Goal: Information Seeking & Learning: Learn about a topic

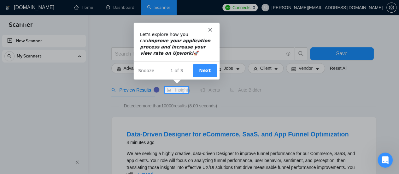
click at [206, 71] on button "Next" at bounding box center [204, 69] width 24 height 13
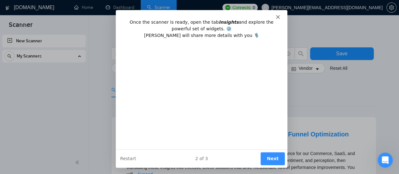
click at [278, 16] on polygon "Close" at bounding box center [277, 17] width 4 height 4
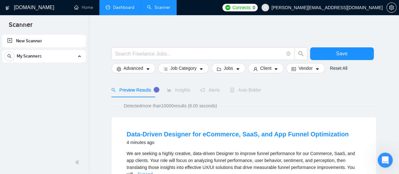
click at [127, 8] on link "Dashboard" at bounding box center [120, 7] width 29 height 5
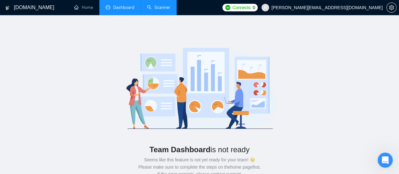
click at [160, 5] on link "Scanner" at bounding box center [158, 7] width 23 height 5
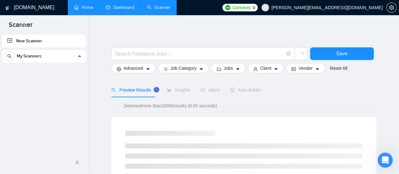
click at [82, 5] on link "Home" at bounding box center [83, 7] width 19 height 5
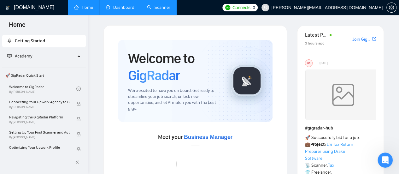
click at [36, 59] on span "Academy" at bounding box center [41, 56] width 68 height 13
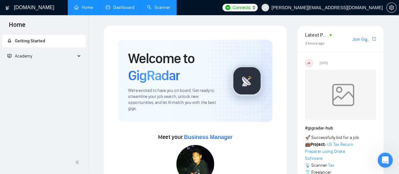
click at [36, 59] on span "Academy" at bounding box center [41, 56] width 68 height 13
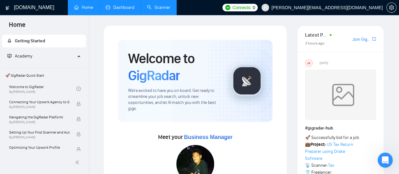
click at [28, 72] on span "🚀 GigRadar Quick Start" at bounding box center [44, 75] width 82 height 13
click at [37, 88] on link "Welcome to GigRadar By [PERSON_NAME]" at bounding box center [42, 89] width 67 height 14
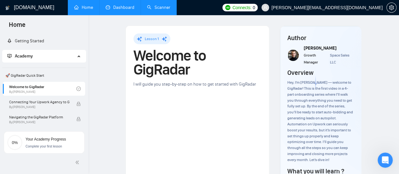
click at [38, 75] on span "🚀 GigRadar Quick Start" at bounding box center [44, 75] width 82 height 13
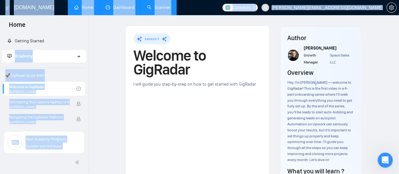
drag, startPoint x: 86, startPoint y: 41, endPoint x: 89, endPoint y: 39, distance: 4.1
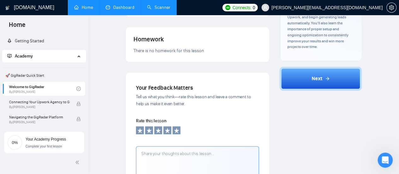
scroll to position [187, 0]
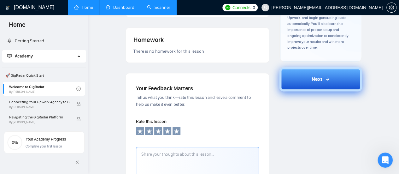
click at [341, 74] on button "Next" at bounding box center [320, 79] width 82 height 24
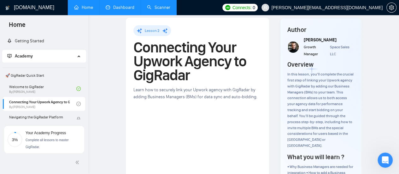
scroll to position [7, 0]
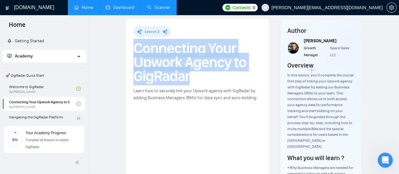
drag, startPoint x: 191, startPoint y: 79, endPoint x: 133, endPoint y: 50, distance: 65.3
copy h1 "Connecting Your Upwork Agency to GigRadar"
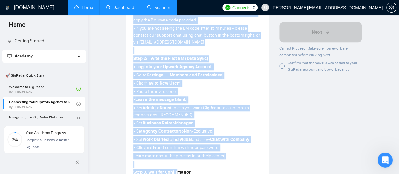
scroll to position [238, 0]
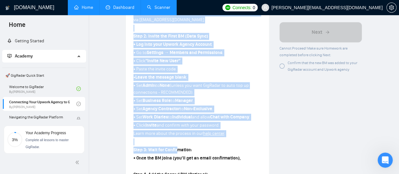
drag, startPoint x: 134, startPoint y: 90, endPoint x: 203, endPoint y: 96, distance: 69.7
click at [203, 96] on div "Step 1: Locate Your BM Code • In your GigRadar dashboard, go to Getting Started…" at bounding box center [197, 113] width 128 height 301
click at [203, 96] on p "• Set Admin to None (unless you want GigRadar to auto top up connections - RECO…" at bounding box center [197, 89] width 128 height 14
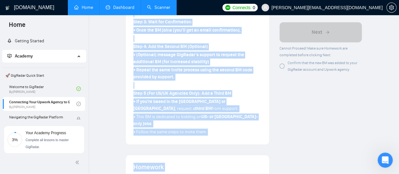
scroll to position [379, 0]
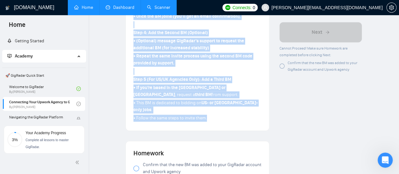
drag, startPoint x: 133, startPoint y: 128, endPoint x: 216, endPoint y: 109, distance: 85.8
copy div "Lore 8: Ipsumd Sita CO Adip • El sedd EiuSmodt incididun, ut la Etdolor Magnaal…"
click at [248, 67] on p "• Repeat the same invite process using the second BM code provided by support." at bounding box center [197, 60] width 128 height 14
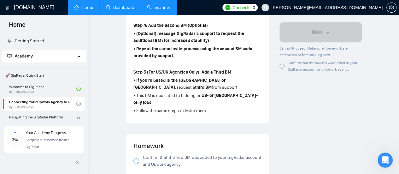
scroll to position [438, 0]
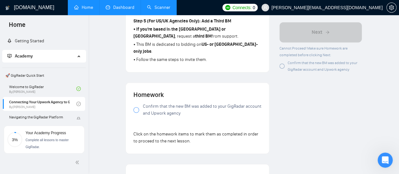
click at [136, 107] on div at bounding box center [136, 110] width 6 height 6
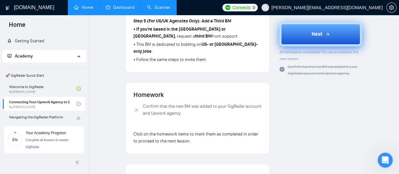
click at [329, 38] on button "Next" at bounding box center [320, 34] width 82 height 24
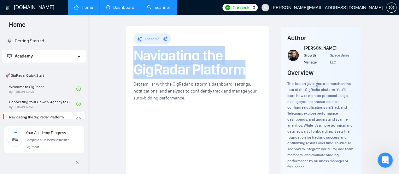
drag, startPoint x: 249, startPoint y: 72, endPoint x: 129, endPoint y: 53, distance: 121.6
copy h1 "Navigating the GigRadar Platform"
click at [242, 67] on h1 "Navigating the GigRadar Platform" at bounding box center [197, 63] width 128 height 28
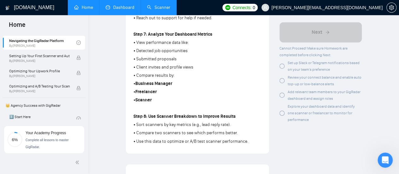
scroll to position [455, 0]
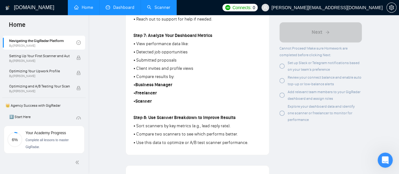
click at [283, 79] on div at bounding box center [281, 80] width 5 height 5
click at [280, 65] on div at bounding box center [281, 65] width 5 height 5
click at [282, 93] on div at bounding box center [281, 94] width 5 height 5
click at [282, 114] on div at bounding box center [281, 112] width 5 height 5
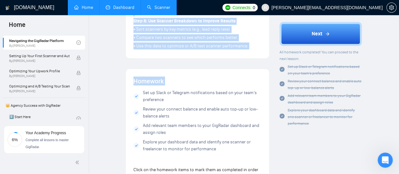
scroll to position [553, 0]
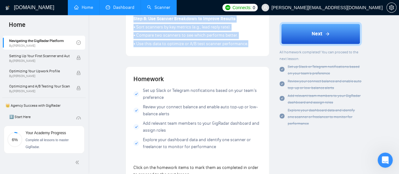
drag, startPoint x: 134, startPoint y: 112, endPoint x: 248, endPoint y: 47, distance: 131.8
copy div "Lore 6: Ipsumdolor Sita Consecte Adipi • Elit seddoeius tempo inc utla etdolore…"
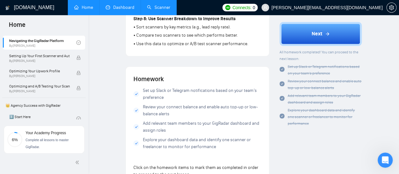
click at [213, 83] on h4 "Homework" at bounding box center [197, 78] width 128 height 9
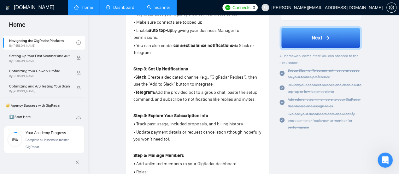
scroll to position [241, 0]
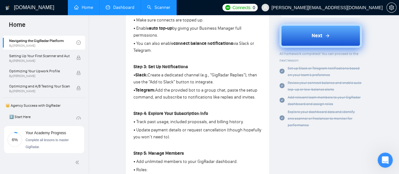
click at [308, 26] on button "Next" at bounding box center [320, 36] width 82 height 24
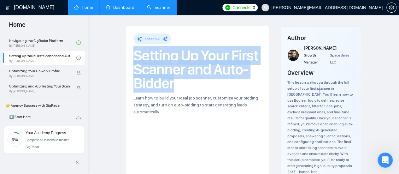
drag, startPoint x: 181, startPoint y: 83, endPoint x: 134, endPoint y: 58, distance: 52.8
click at [134, 58] on h1 "Setting Up Your First Scanner and Auto-Bidder" at bounding box center [197, 70] width 128 height 42
copy h1 "Setting Up Your First Scanner and Auto-Bidder"
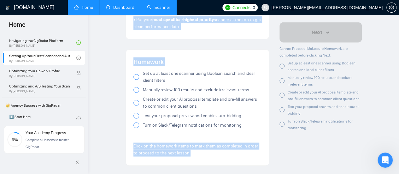
scroll to position [629, 0]
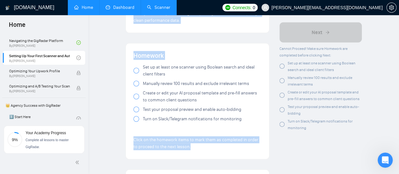
drag, startPoint x: 134, startPoint y: 71, endPoint x: 193, endPoint y: 17, distance: 79.7
copy div "Lore 2: Ipsumdolor sit Ametco Adipi • EliTsedd eius Tempori utlabo et dolo magn…"
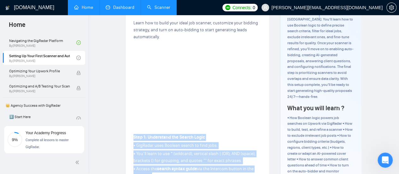
scroll to position [78, 0]
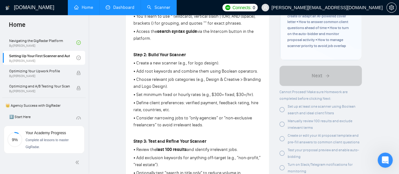
scroll to position [215, 0]
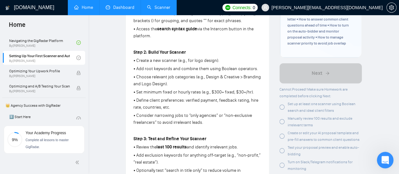
click at [383, 163] on icon "Open Intercom Messenger" at bounding box center [384, 159] width 10 height 10
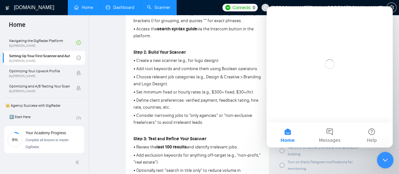
scroll to position [0, 0]
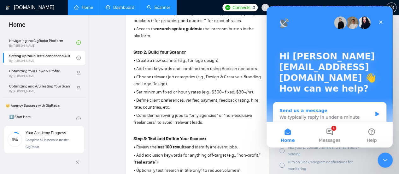
click at [331, 117] on div "We typically reply in under a minute" at bounding box center [325, 117] width 92 height 7
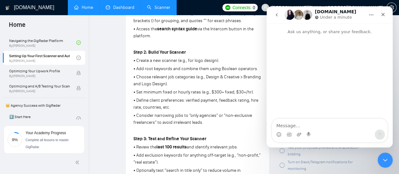
click at [330, 121] on textarea "Message…" at bounding box center [329, 124] width 115 height 11
click at [276, 15] on icon "go back" at bounding box center [277, 14] width 2 height 3
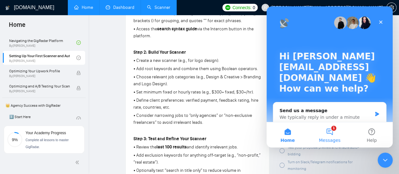
click at [332, 132] on button "1 Messages" at bounding box center [329, 134] width 42 height 25
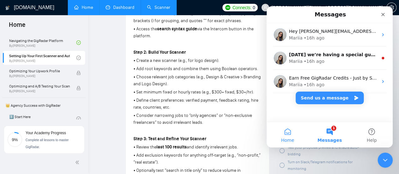
click at [287, 132] on button "Home" at bounding box center [287, 134] width 42 height 25
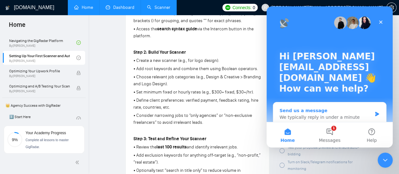
click at [299, 113] on div "Send us a message" at bounding box center [325, 110] width 92 height 7
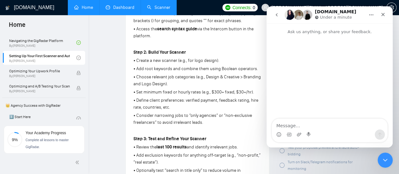
click at [295, 120] on textarea "Message…" at bounding box center [329, 124] width 115 height 11
type textarea "s"
type textarea "syntax guide"
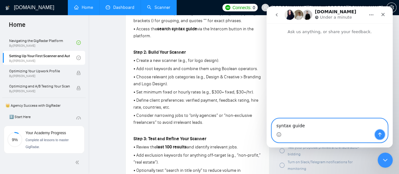
click at [380, 132] on icon "Send a message…" at bounding box center [379, 134] width 3 height 4
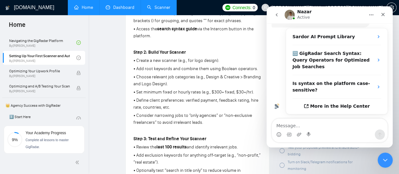
scroll to position [91, 0]
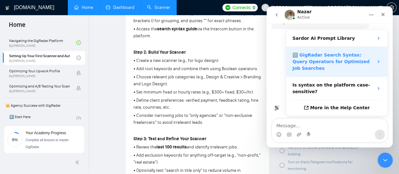
drag, startPoint x: 358, startPoint y: 43, endPoint x: 376, endPoint y: 45, distance: 18.4
click at [376, 59] on icon "AI Assistant from GigRadar 📡 says…" at bounding box center [378, 61] width 5 height 5
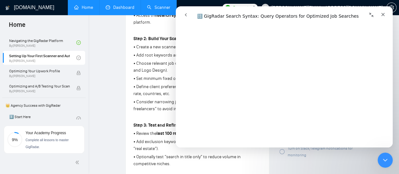
scroll to position [214, 0]
drag, startPoint x: 254, startPoint y: 14, endPoint x: 325, endPoint y: 15, distance: 71.3
click at [325, 15] on div "Intercom messenger" at bounding box center [284, 15] width 209 height 12
drag, startPoint x: 224, startPoint y: 15, endPoint x: 280, endPoint y: 15, distance: 55.8
click at [280, 15] on div "Intercom messenger" at bounding box center [231, 15] width 103 height 12
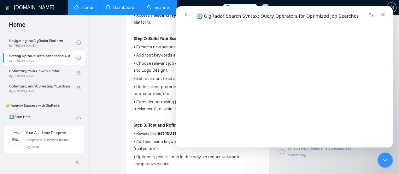
scroll to position [194, 0]
click at [370, 15] on icon "Collapse window" at bounding box center [371, 14] width 5 height 5
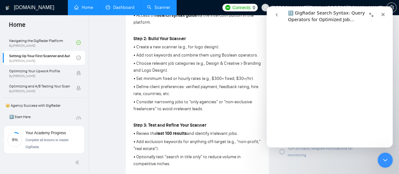
scroll to position [201, 0]
click at [370, 15] on icon "Expand window" at bounding box center [371, 14] width 5 height 5
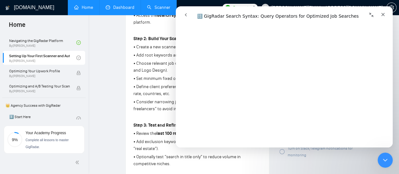
scroll to position [513, 0]
drag, startPoint x: 391, startPoint y: 53, endPoint x: 568, endPoint y: 62, distance: 176.8
drag, startPoint x: 391, startPoint y: 78, endPoint x: 570, endPoint y: 98, distance: 179.7
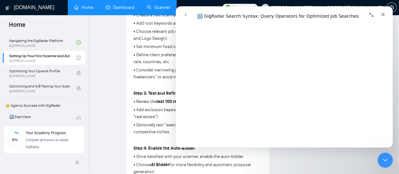
scroll to position [2205, 0]
drag, startPoint x: 391, startPoint y: 116, endPoint x: 579, endPoint y: 138, distance: 189.0
drag, startPoint x: 391, startPoint y: 135, endPoint x: 570, endPoint y: 146, distance: 179.4
click at [372, 14] on icon "Collapse window" at bounding box center [371, 14] width 5 height 5
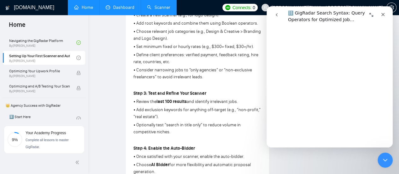
scroll to position [2221, 0]
click at [384, 14] on icon "Close" at bounding box center [382, 14] width 5 height 5
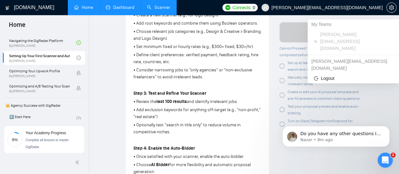
scroll to position [0, 0]
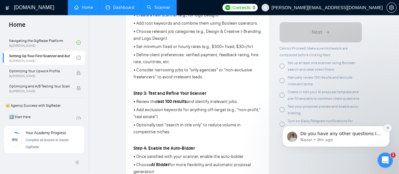
click at [389, 125] on button "Dismiss notification" at bounding box center [387, 128] width 8 height 8
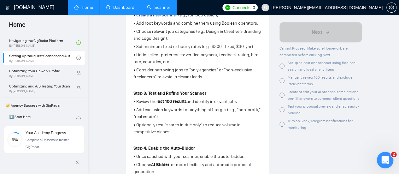
click at [386, 158] on icon "Open Intercom Messenger" at bounding box center [384, 159] width 10 height 10
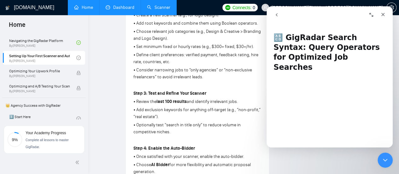
click at [274, 15] on icon "go back" at bounding box center [276, 14] width 5 height 5
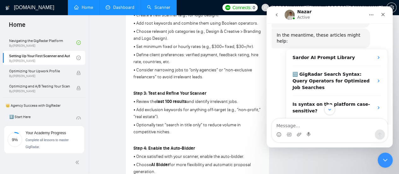
scroll to position [67, 0]
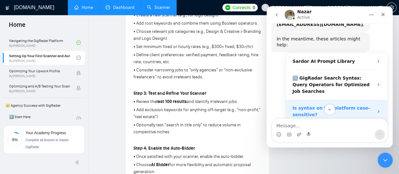
click at [309, 105] on strong "Is syntax on the platform case-sensitive?" at bounding box center [331, 111] width 78 height 12
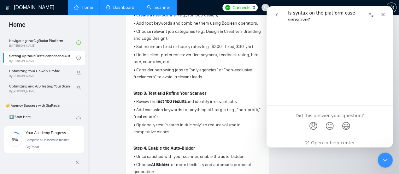
scroll to position [234, 0]
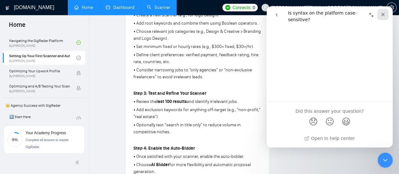
drag, startPoint x: 386, startPoint y: 15, endPoint x: 633, endPoint y: 68, distance: 253.0
click at [386, 15] on div "Close" at bounding box center [382, 14] width 11 height 11
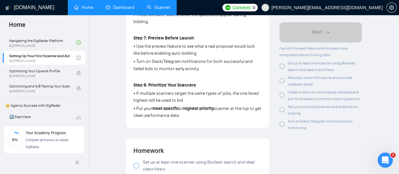
scroll to position [537, 0]
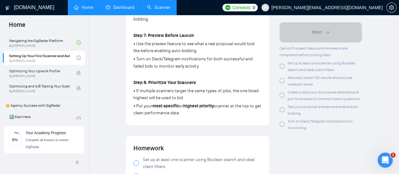
click at [283, 65] on div at bounding box center [281, 65] width 5 height 5
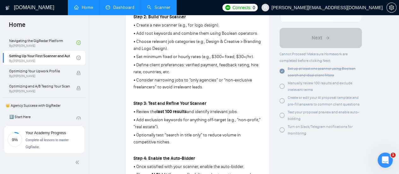
scroll to position [251, 0]
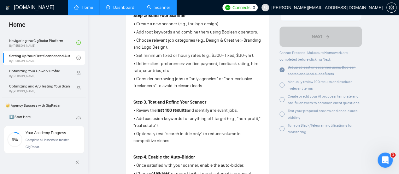
click at [281, 83] on div at bounding box center [281, 84] width 5 height 5
click at [281, 98] on div at bounding box center [281, 99] width 5 height 5
click at [281, 111] on div at bounding box center [281, 113] width 5 height 5
click at [282, 128] on div at bounding box center [281, 128] width 5 height 5
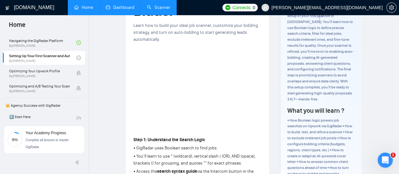
scroll to position [234, 0]
click at [159, 5] on link "Scanner" at bounding box center [158, 7] width 23 height 5
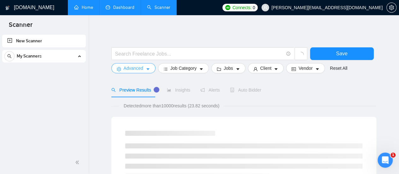
click at [144, 68] on button "Advanced" at bounding box center [133, 68] width 44 height 10
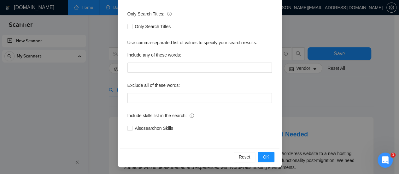
scroll to position [88, 0]
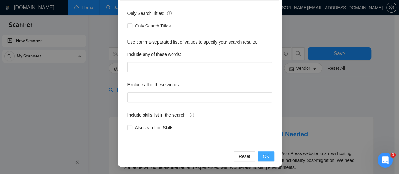
click at [264, 155] on span "OK" at bounding box center [266, 156] width 6 height 7
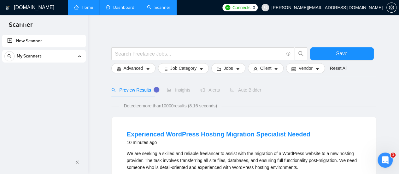
click at [187, 74] on form "Save Advanced Job Category Jobs Client Vendor Reset All" at bounding box center [243, 58] width 265 height 35
click at [187, 70] on span "Job Category" at bounding box center [183, 68] width 26 height 7
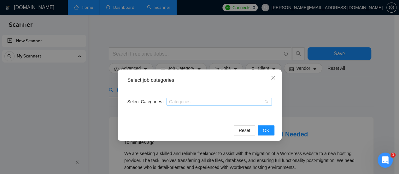
click at [269, 104] on div "Categories" at bounding box center [218, 102] width 105 height 8
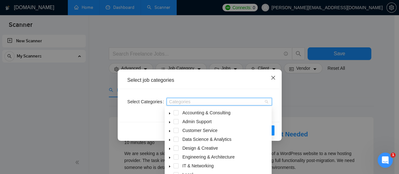
click at [274, 75] on icon "close" at bounding box center [273, 77] width 5 height 5
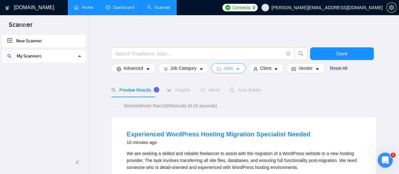
click at [235, 65] on button "Jobs" at bounding box center [228, 68] width 34 height 10
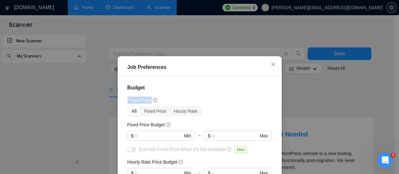
drag, startPoint x: 277, startPoint y: 89, endPoint x: 275, endPoint y: 96, distance: 7.3
click at [275, 96] on div "Job Preferences Budget Project Type All Fixed Price Hourly Rate Fixed Price Bud…" at bounding box center [200, 137] width 164 height 162
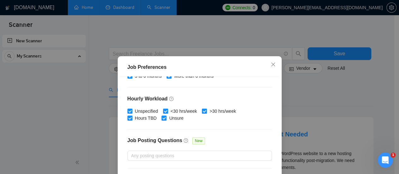
scroll to position [233, 0]
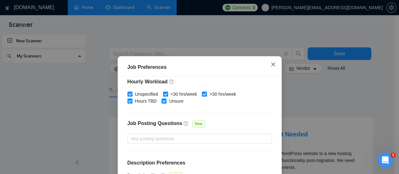
click at [271, 67] on icon "close" at bounding box center [273, 64] width 5 height 5
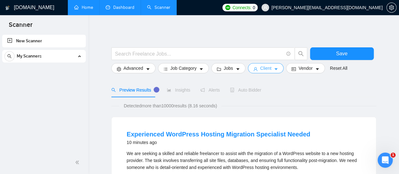
click at [264, 68] on span "Client" at bounding box center [265, 68] width 11 height 7
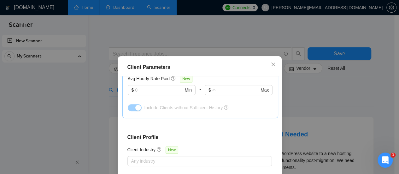
scroll to position [242, 0]
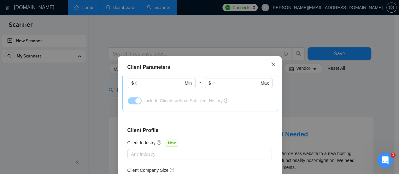
click at [272, 63] on icon "close" at bounding box center [273, 64] width 4 height 4
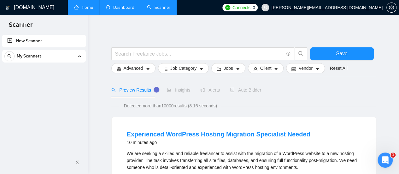
click at [83, 8] on link "Home" at bounding box center [83, 7] width 19 height 5
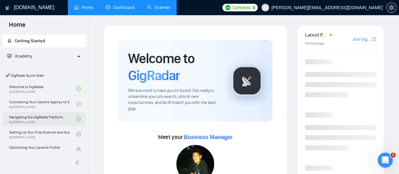
click at [49, 117] on link "Navigating the GigRadar Platform By [PERSON_NAME]" at bounding box center [42, 119] width 67 height 14
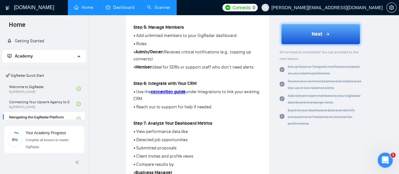
scroll to position [387, 0]
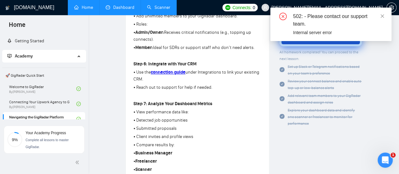
click at [321, 37] on div "502: - Please contact our support team. Internal server error" at bounding box center [330, 24] width 121 height 33
click at [381, 15] on icon "close" at bounding box center [382, 15] width 3 height 3
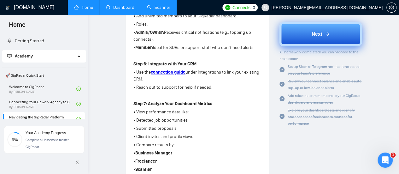
click at [314, 40] on button "Next" at bounding box center [320, 34] width 82 height 24
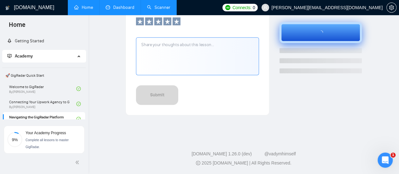
scroll to position [262, 0]
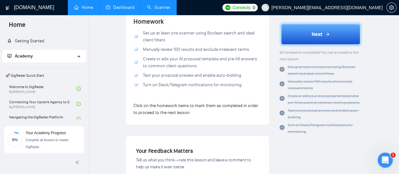
scroll to position [665, 0]
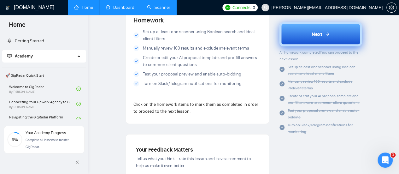
click at [321, 39] on button "Next" at bounding box center [320, 34] width 82 height 24
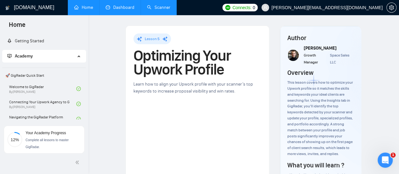
drag, startPoint x: 86, startPoint y: 37, endPoint x: 88, endPoint y: 44, distance: 8.0
click at [88, 44] on div "Getting Started Academy 🚀 GigRadar Quick Start Welcome to GigRadar By [PERSON_N…" at bounding box center [44, 76] width 88 height 86
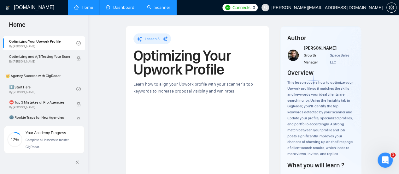
scroll to position [109, 0]
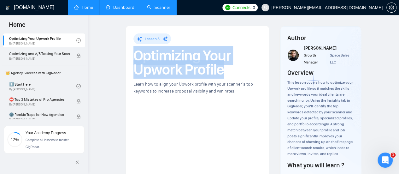
drag, startPoint x: 226, startPoint y: 72, endPoint x: 135, endPoint y: 61, distance: 92.4
click at [135, 61] on h1 "Optimizing Your Upwork Profile" at bounding box center [197, 63] width 128 height 28
copy h1 "Optimizing Your Upwork Profile"
click at [250, 52] on h1 "Optimizing Your Upwork Profile" at bounding box center [197, 63] width 128 height 28
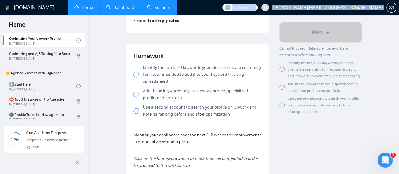
scroll to position [436, 0]
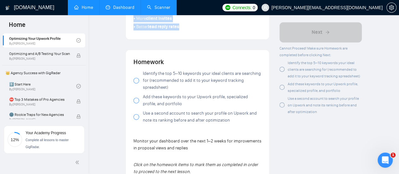
drag, startPoint x: 134, startPoint y: 53, endPoint x: 182, endPoint y: 29, distance: 54.0
copy div "Lore 9: Ipsumdo Sita Consect Ad Eli Se • Doeius temporinci, utla etdo magn aliq…"
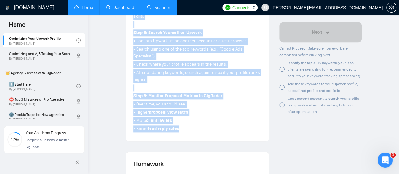
scroll to position [321, 0]
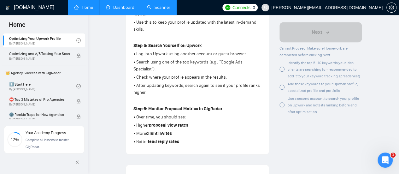
click at [289, 82] on span "Add these keywords to your Upwork profile, specialized profile, and portfolio" at bounding box center [323, 87] width 70 height 11
click at [280, 68] on div at bounding box center [281, 69] width 5 height 5
click at [281, 103] on div at bounding box center [281, 104] width 5 height 5
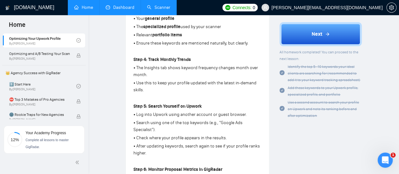
scroll to position [262, 0]
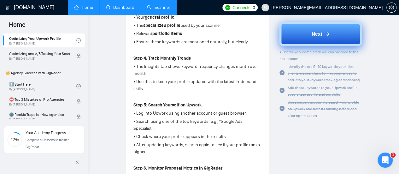
click at [308, 34] on button "Next" at bounding box center [320, 34] width 82 height 24
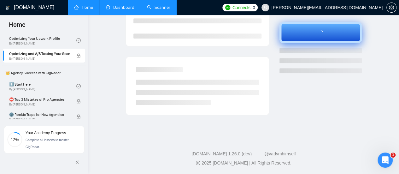
scroll to position [169, 0]
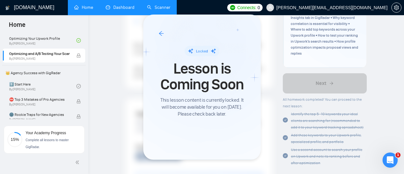
drag, startPoint x: 86, startPoint y: 55, endPoint x: 87, endPoint y: 64, distance: 9.1
click at [87, 64] on div at bounding box center [202, 87] width 404 height 174
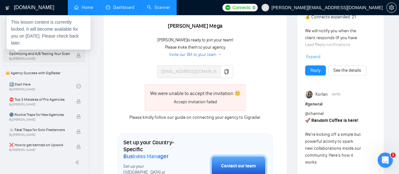
click at [53, 52] on span "Optimizing and A/B Testing Your Scanner for Better Results" at bounding box center [39, 53] width 61 height 6
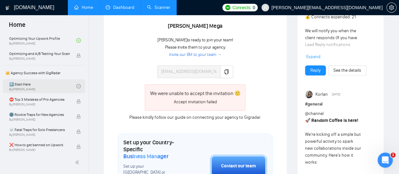
click at [35, 86] on link "1️⃣ Start Here By [PERSON_NAME]" at bounding box center [42, 86] width 67 height 14
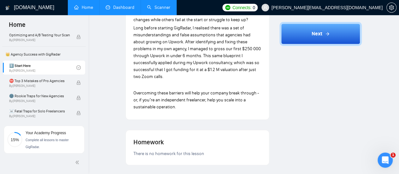
scroll to position [134, 0]
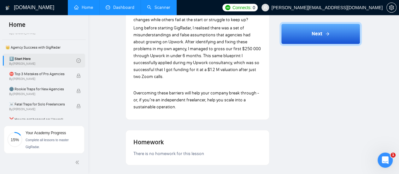
click at [39, 62] on link "1️⃣ Start Here By [PERSON_NAME]" at bounding box center [42, 61] width 67 height 14
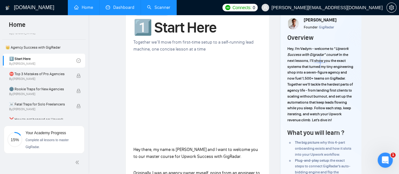
scroll to position [29, 0]
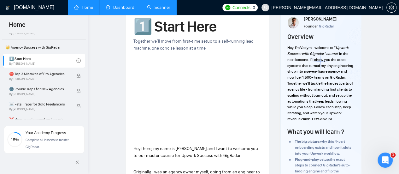
drag, startPoint x: 86, startPoint y: 57, endPoint x: 87, endPoint y: 61, distance: 3.9
click at [87, 61] on div "Getting Started Academy 🚀 GigRadar Quick Start Welcome to GigRadar By [PERSON_N…" at bounding box center [44, 76] width 88 height 86
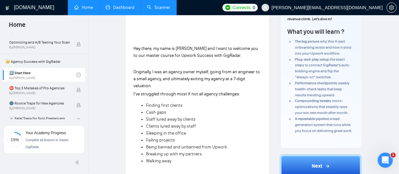
scroll to position [134, 0]
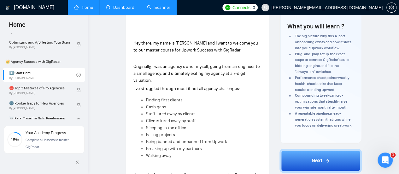
drag, startPoint x: 396, startPoint y: 47, endPoint x: 395, endPoint y: 53, distance: 6.4
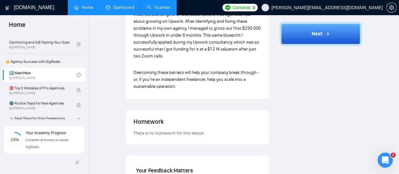
scroll to position [439, 0]
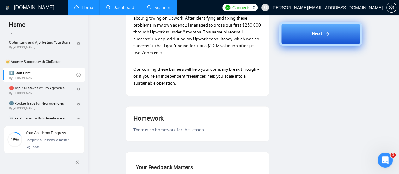
click at [314, 42] on button "Next" at bounding box center [320, 34] width 82 height 24
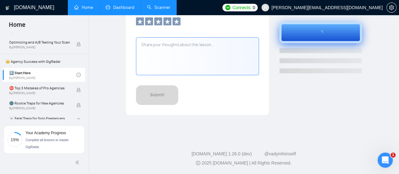
scroll to position [262, 0]
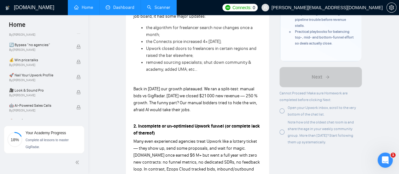
scroll to position [491, 0]
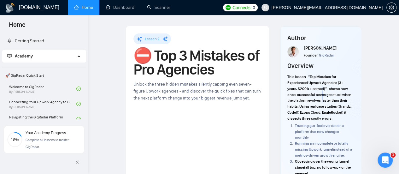
click at [36, 7] on h1 "[DOMAIN_NAME]" at bounding box center [39, 7] width 40 height 15
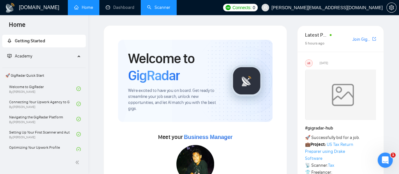
click at [156, 7] on link "Scanner" at bounding box center [158, 7] width 23 height 5
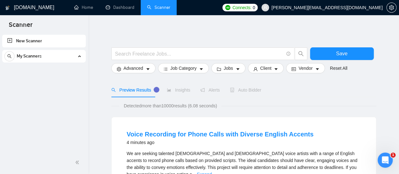
click at [148, 68] on icon "caret-down" at bounding box center [148, 69] width 4 height 4
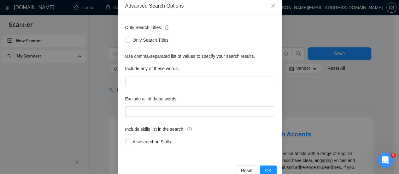
scroll to position [46, 0]
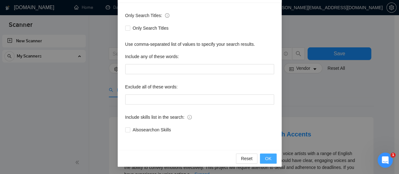
click at [260, 159] on button "OK" at bounding box center [268, 158] width 16 height 10
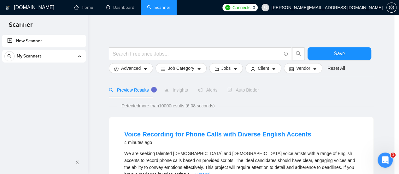
scroll to position [15, 0]
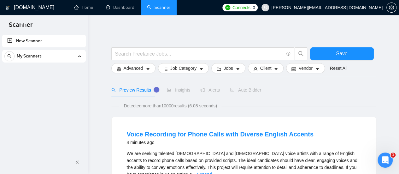
click at [184, 74] on form "Save Advanced Job Category Jobs Client Vendor Reset All" at bounding box center [243, 58] width 265 height 35
click at [195, 70] on button "Job Category" at bounding box center [183, 68] width 51 height 10
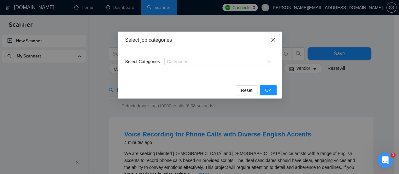
click at [272, 44] on span "Close" at bounding box center [273, 40] width 17 height 17
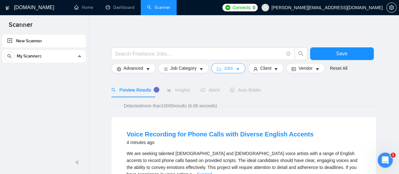
click at [224, 69] on span "Jobs" at bounding box center [228, 68] width 9 height 7
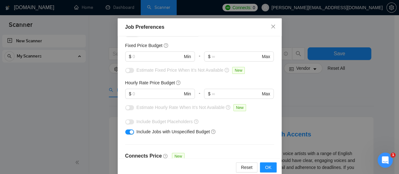
scroll to position [0, 0]
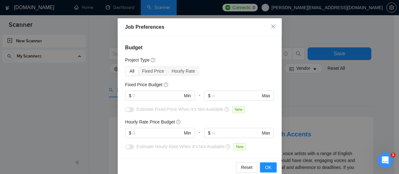
click at [157, 47] on h4 "Budget" at bounding box center [199, 48] width 149 height 8
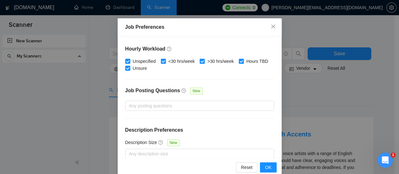
scroll to position [233, 0]
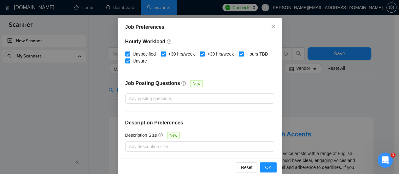
click at [283, 163] on div "Job Preferences Budget Project Type All Fixed Price Hourly Rate Fixed Price Bud…" at bounding box center [199, 87] width 399 height 174
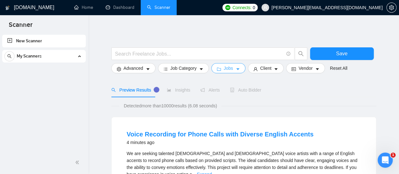
click at [226, 66] on span "Jobs" at bounding box center [228, 68] width 9 height 7
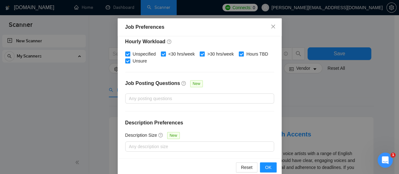
click at [299, 80] on div "Job Preferences Budget Project Type All Fixed Price Hourly Rate Fixed Price Bud…" at bounding box center [199, 87] width 399 height 174
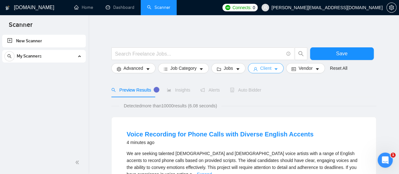
click at [261, 70] on span "Client" at bounding box center [265, 68] width 11 height 7
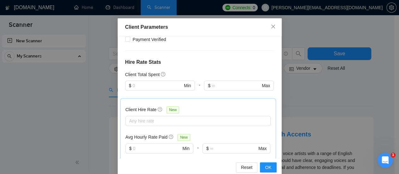
scroll to position [138, 0]
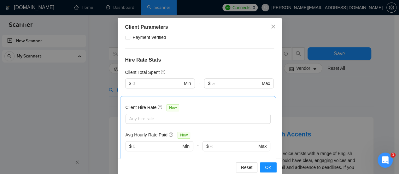
click at [139, 93] on div "$ Min" at bounding box center [160, 87] width 70 height 18
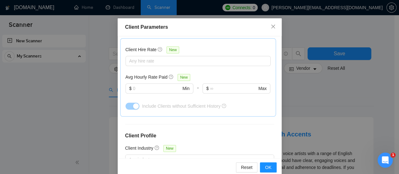
scroll to position [199, 0]
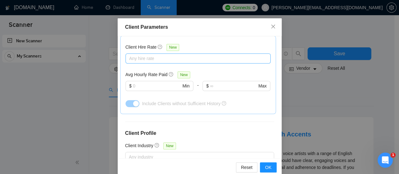
click at [260, 61] on div "Any hire rate" at bounding box center [197, 58] width 145 height 10
click at [215, 118] on div "Client Location Include Client Countries Select Exclude Client Countries Select…" at bounding box center [200, 97] width 164 height 122
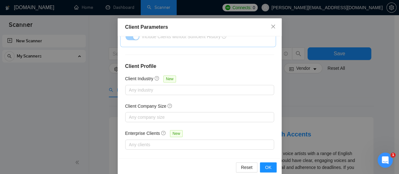
scroll to position [271, 0]
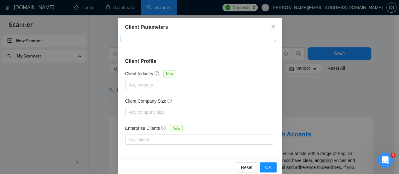
click at [310, 95] on div "Client Parameters Client Location Include Client Countries Select Exclude Clien…" at bounding box center [199, 87] width 399 height 174
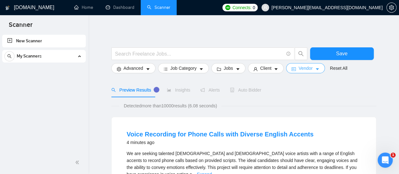
click at [316, 70] on icon "caret-down" at bounding box center [317, 69] width 3 height 2
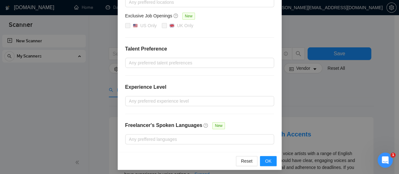
scroll to position [74, 0]
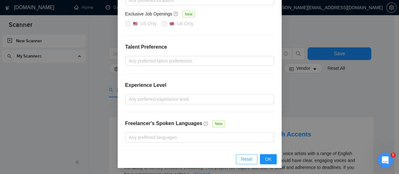
click at [236, 159] on button "Reset" at bounding box center [247, 159] width 22 height 10
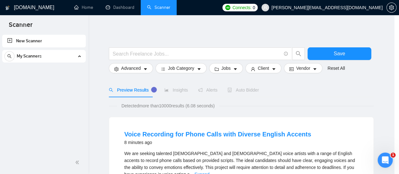
scroll to position [43, 0]
